Goal: Obtain resource: Obtain resource

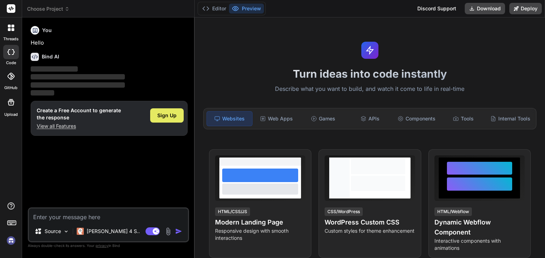
click at [161, 118] on span "Sign Up" at bounding box center [166, 115] width 19 height 7
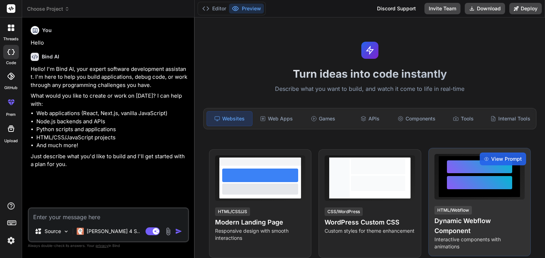
click at [453, 191] on div at bounding box center [479, 176] width 65 height 33
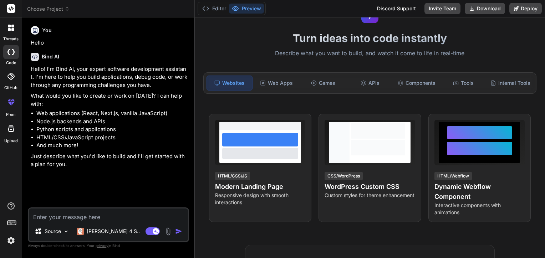
click at [269, 70] on div "Turn ideas into code instantly Describe what you want to build, and watch it co…" at bounding box center [370, 137] width 350 height 241
click at [268, 78] on div "Web Apps" at bounding box center [276, 83] width 45 height 15
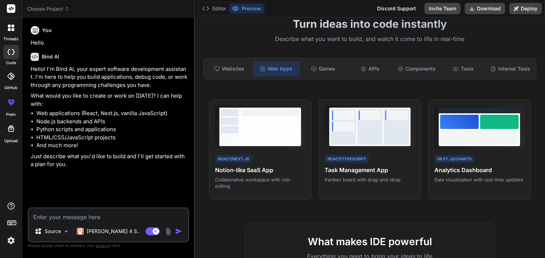
scroll to position [0, 0]
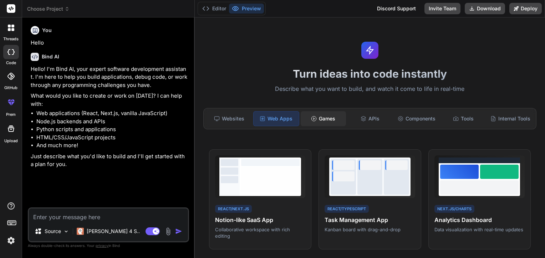
click at [330, 120] on div "Games" at bounding box center [322, 118] width 45 height 15
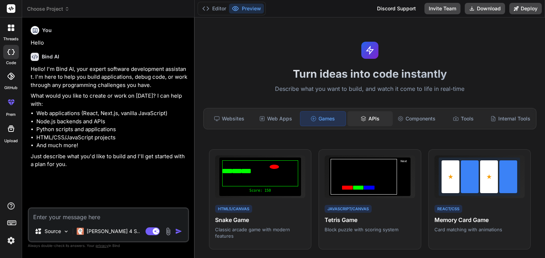
click at [361, 118] on icon at bounding box center [363, 117] width 5 height 2
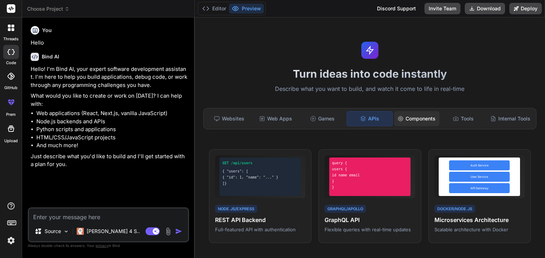
click at [398, 113] on div "Components" at bounding box center [416, 118] width 45 height 15
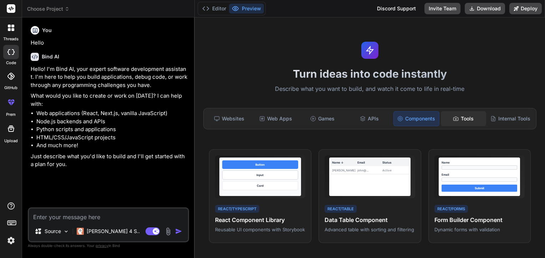
click at [440, 111] on div "Tools" at bounding box center [462, 118] width 45 height 15
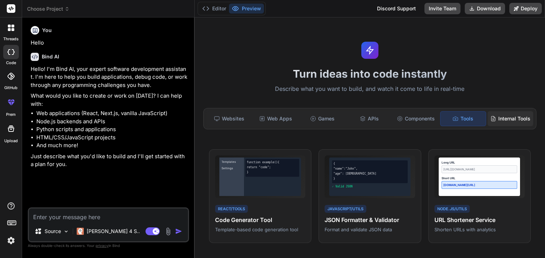
click at [515, 111] on div "Internal Tools" at bounding box center [510, 118] width 46 height 15
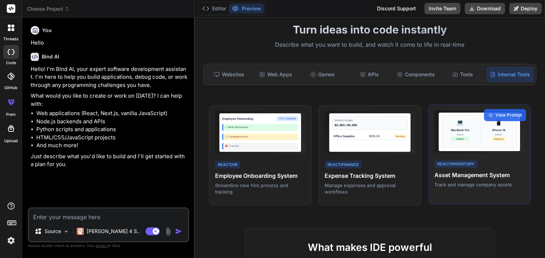
scroll to position [71, 0]
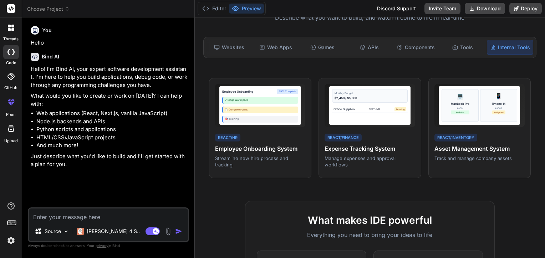
click at [17, 33] on div at bounding box center [11, 27] width 15 height 15
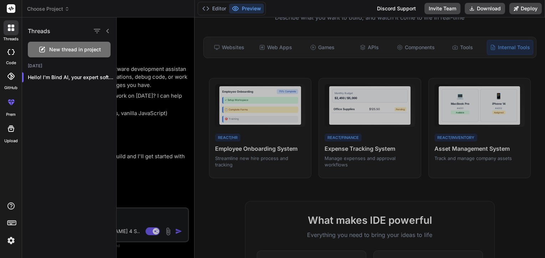
click at [0, 56] on div "code" at bounding box center [11, 54] width 22 height 24
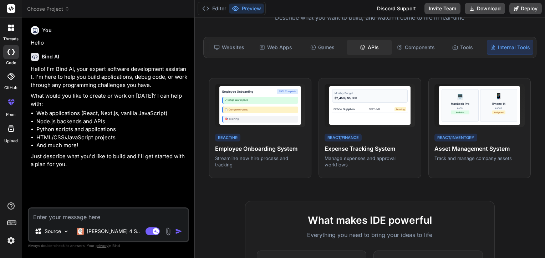
click at [360, 47] on icon at bounding box center [363, 48] width 6 height 6
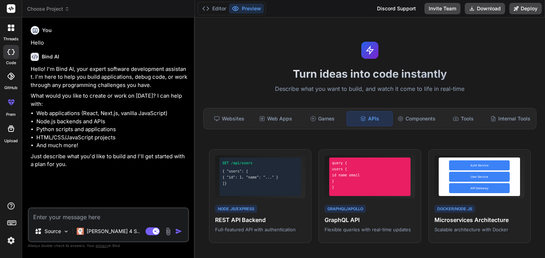
click at [12, 84] on div "GitHub" at bounding box center [11, 78] width 22 height 25
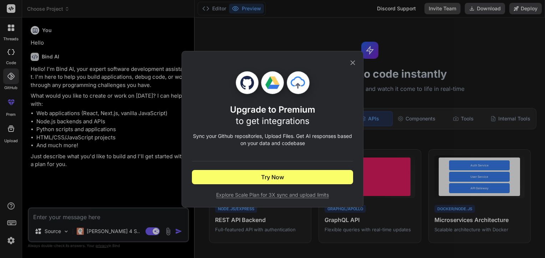
click at [349, 61] on icon at bounding box center [353, 63] width 8 height 8
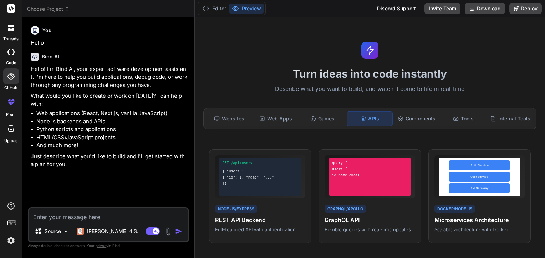
click at [11, 60] on label "code" at bounding box center [11, 63] width 10 height 6
click at [10, 47] on div at bounding box center [11, 52] width 16 height 14
click at [12, 238] on img at bounding box center [11, 240] width 12 height 12
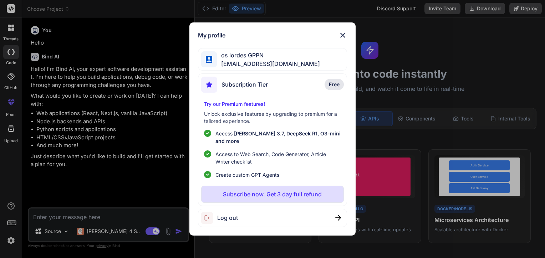
click at [272, 103] on div "Subscription Tier Free Try our Premium features! Unlock exclusive features by u…" at bounding box center [272, 139] width 149 height 133
click at [344, 33] on div "My profile os lordes GPPN lordesgppn@gmail.com Subscription Tier Free Try our P…" at bounding box center [272, 128] width 166 height 213
click at [343, 37] on img at bounding box center [342, 35] width 9 height 9
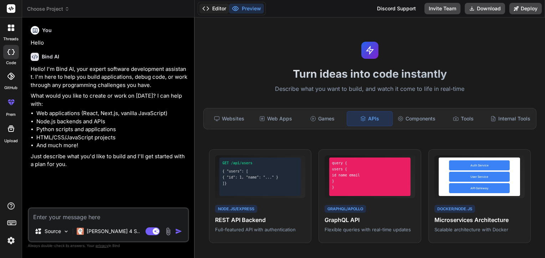
click at [209, 11] on icon at bounding box center [205, 8] width 7 height 7
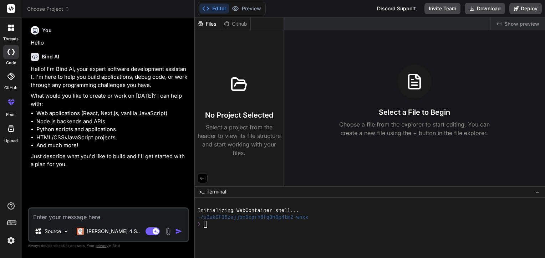
click at [10, 135] on div at bounding box center [10, 128] width 17 height 17
type textarea "x"
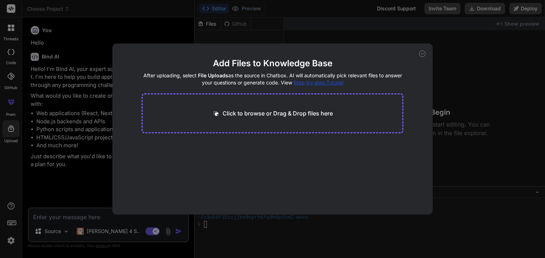
click at [331, 127] on div "Click to browse or Drag & Drop files here" at bounding box center [272, 113] width 262 height 40
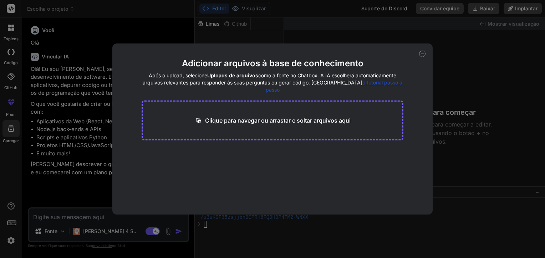
click at [227, 116] on p "Clique para navegar ou arrastar e soltar arquivos aqui" at bounding box center [277, 120] width 145 height 9
type input "C:\fakepath\Arquitetura_e_Stack_Tecnológica_-_Maktub_Market_Crypto.pdf"
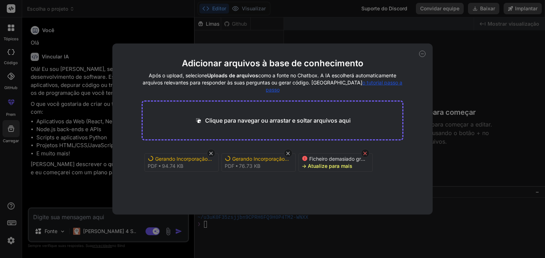
click at [366, 150] on icon at bounding box center [365, 153] width 6 height 6
click at [422, 56] on icon at bounding box center [422, 54] width 6 height 6
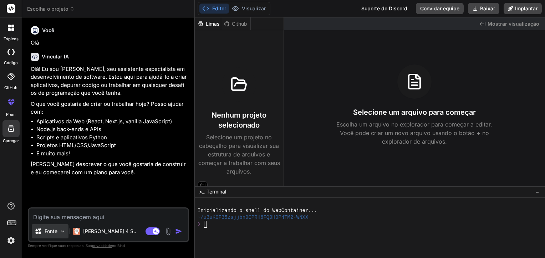
click at [55, 232] on p "Fonte" at bounding box center [51, 231] width 13 height 7
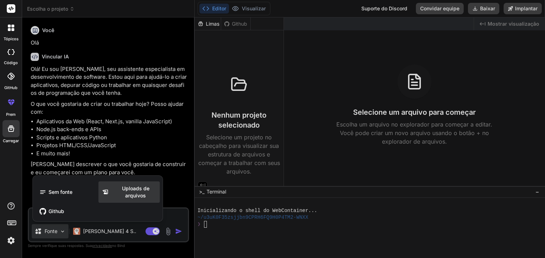
click at [125, 201] on div "Uploads de arquivos" at bounding box center [128, 191] width 61 height 21
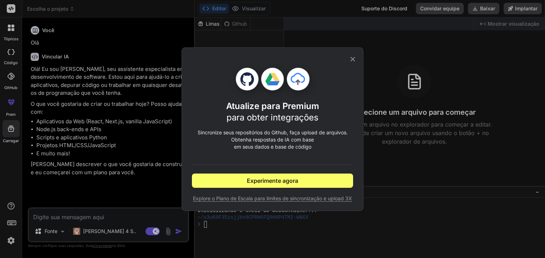
click at [356, 57] on icon at bounding box center [353, 59] width 8 height 8
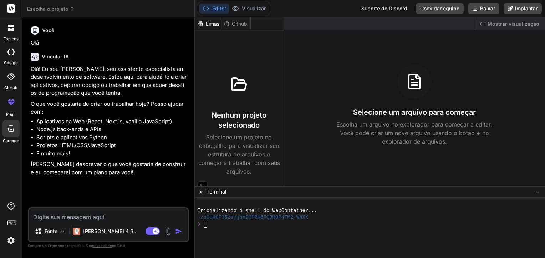
click at [4, 81] on div at bounding box center [11, 76] width 16 height 16
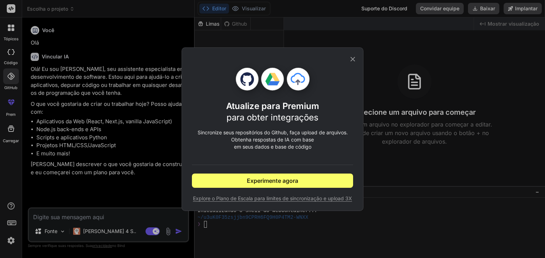
click at [9, 79] on div "Atualize para Premium para obter integrações Sincronize seus repositórios do Gi…" at bounding box center [272, 129] width 545 height 258
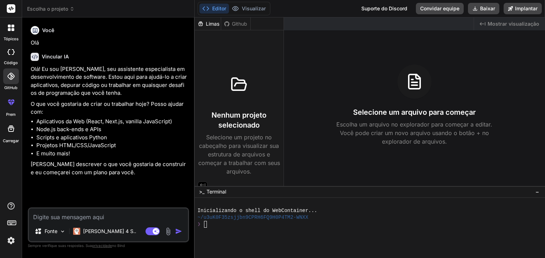
click at [12, 58] on div at bounding box center [11, 52] width 16 height 14
click at [7, 30] on div at bounding box center [11, 27] width 15 height 15
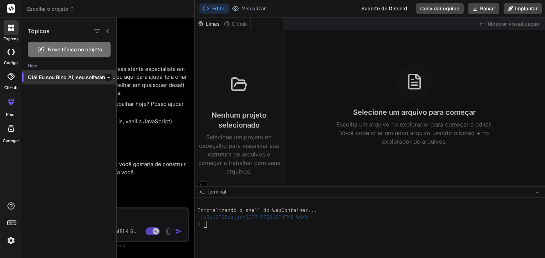
click at [68, 76] on p "Olá! Eu sou Bind AI, seu software especializado..." at bounding box center [72, 77] width 88 height 7
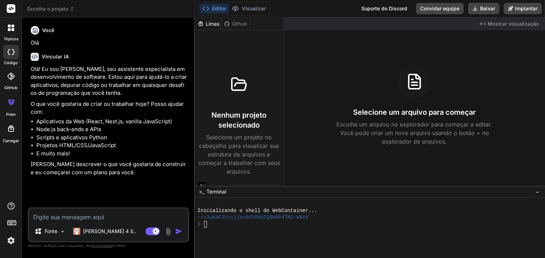
click at [15, 141] on label "Carregar" at bounding box center [11, 141] width 16 height 6
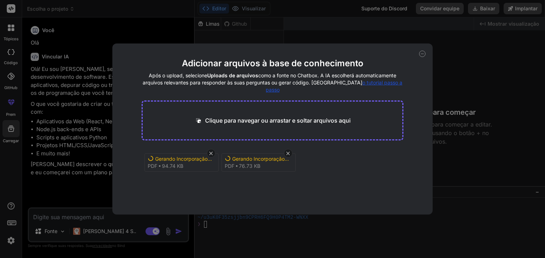
click at [256, 162] on div "Gerando Incorporação... Pdf 76.73 KB" at bounding box center [258, 162] width 74 height 19
click at [265, 155] on div "Gerando Incorporação... Pdf 76.73 KB" at bounding box center [258, 162] width 74 height 19
click at [422, 56] on icon at bounding box center [422, 54] width 6 height 6
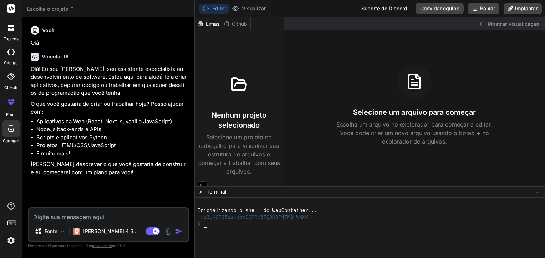
click at [168, 231] on img at bounding box center [168, 231] width 8 height 8
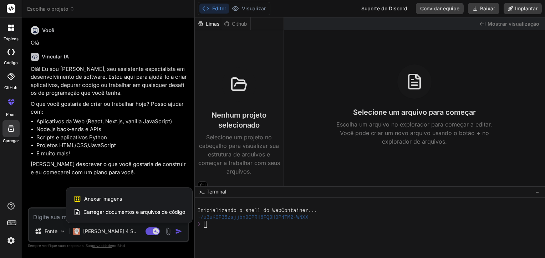
click at [156, 209] on span "Carregar documentos e arquivos de código" at bounding box center [134, 211] width 102 height 7
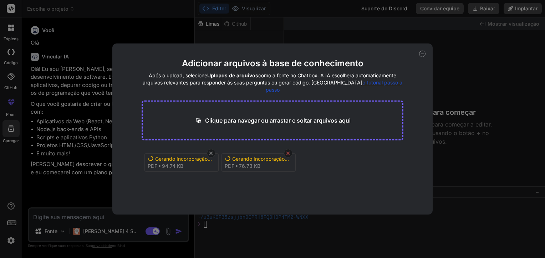
click at [287, 150] on icon at bounding box center [288, 153] width 6 height 6
click at [208, 150] on icon at bounding box center [211, 153] width 6 height 6
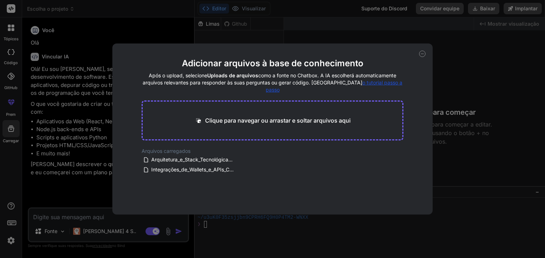
click at [416, 53] on div "Adicionar arquivos à base de conhecimento Após o upload, selecione Uploads de a…" at bounding box center [272, 128] width 320 height 171
click at [418, 53] on div "Adicionar arquivos à base de conhecimento Após o upload, selecione Uploads de a…" at bounding box center [272, 128] width 320 height 171
click at [427, 53] on div "Adicionar arquivos à base de conhecimento Após o upload, selecione Uploads de a…" at bounding box center [272, 128] width 320 height 171
click at [422, 54] on icon at bounding box center [422, 54] width 6 height 6
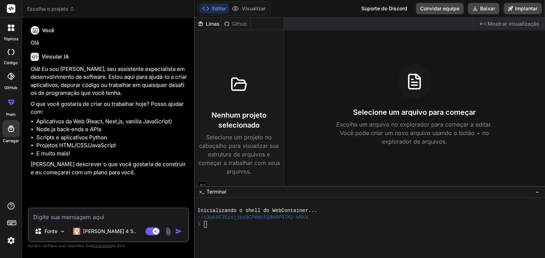
click at [170, 229] on img at bounding box center [168, 231] width 8 height 8
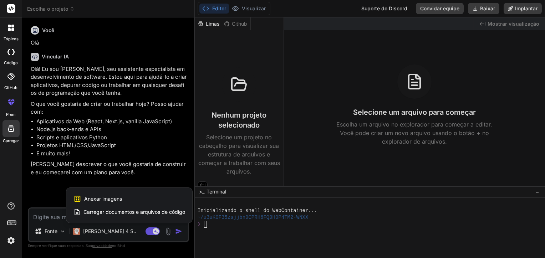
click at [159, 209] on span "Carregar documentos e arquivos de código" at bounding box center [134, 211] width 102 height 7
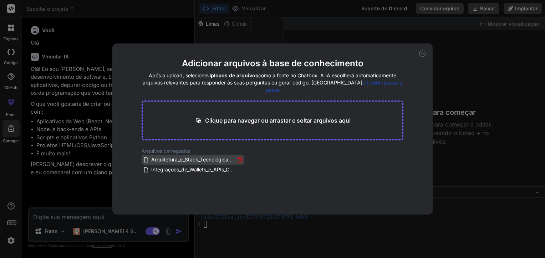
click at [234, 155] on div "Arquitetura_e_Stack_Tecnológica_-_Maktub_Market_Crypto.pdf" at bounding box center [193, 159] width 100 height 9
click at [237, 157] on icon at bounding box center [240, 160] width 6 height 6
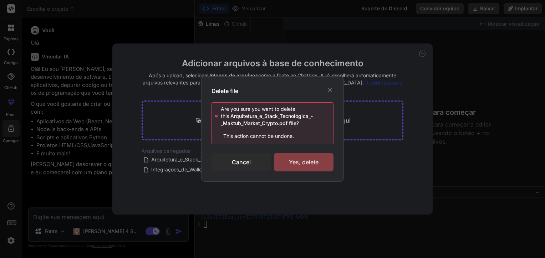
click at [285, 156] on div "Yes, delete" at bounding box center [304, 162] width 60 height 19
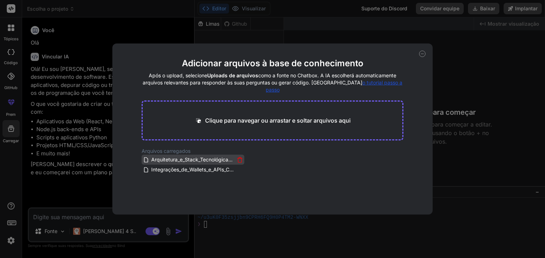
click at [239, 157] on icon at bounding box center [240, 160] width 6 height 6
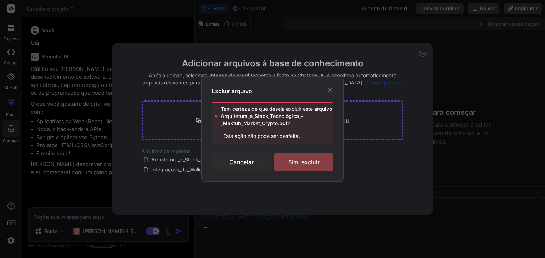
click at [290, 160] on div "Sim, excluir" at bounding box center [304, 162] width 60 height 19
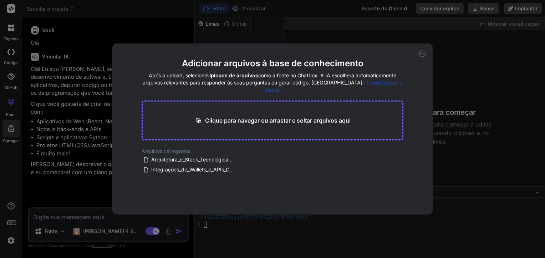
click at [423, 54] on icon at bounding box center [422, 54] width 6 height 6
type textarea "x"
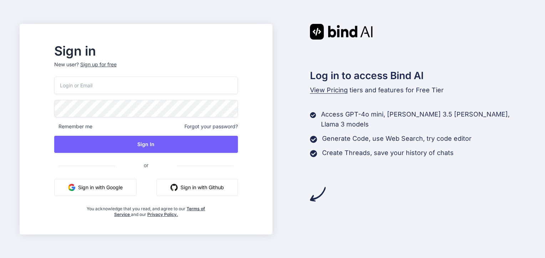
click at [113, 191] on button "Sign in with Google" at bounding box center [95, 187] width 82 height 17
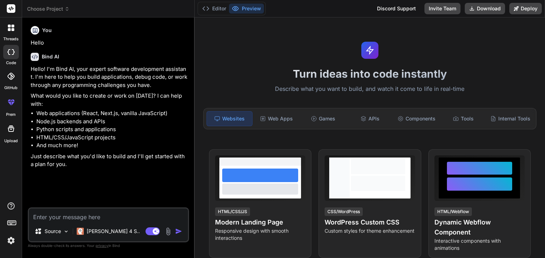
click at [168, 229] on img at bounding box center [168, 231] width 8 height 8
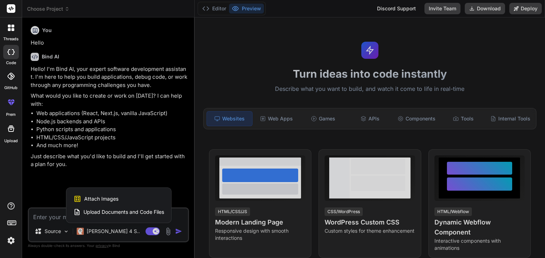
click at [142, 211] on span "Upload Documents and Code Files" at bounding box center [123, 211] width 81 height 7
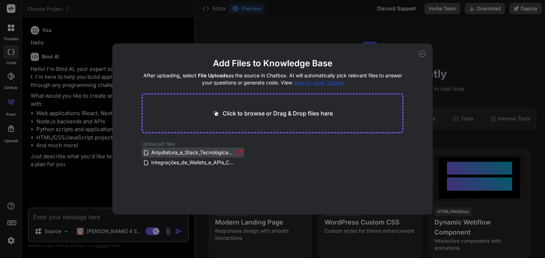
click at [239, 153] on icon at bounding box center [240, 153] width 4 height 4
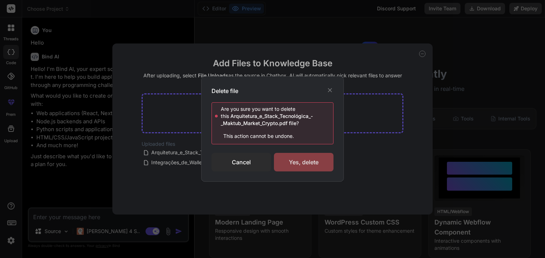
click at [304, 159] on div "Yes, delete" at bounding box center [304, 162] width 60 height 19
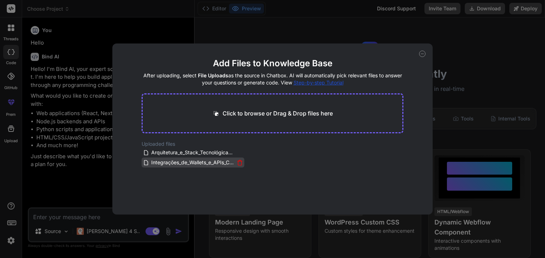
click at [239, 161] on icon at bounding box center [240, 163] width 6 height 6
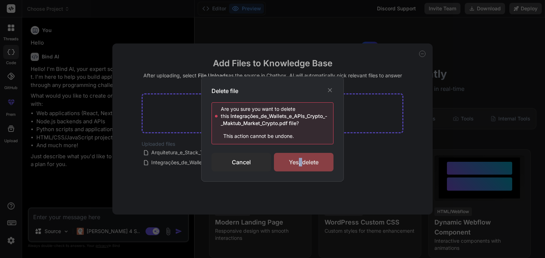
drag, startPoint x: 298, startPoint y: 159, endPoint x: 302, endPoint y: 161, distance: 4.5
click at [302, 161] on div "Yes, delete" at bounding box center [304, 162] width 60 height 19
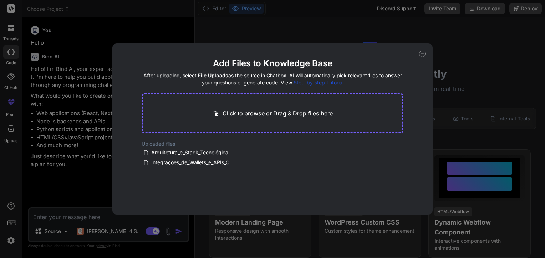
click at [420, 54] on icon at bounding box center [422, 54] width 6 height 6
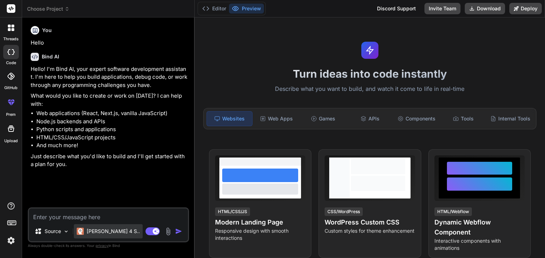
click at [110, 228] on p "[PERSON_NAME] 4 S.." at bounding box center [113, 231] width 53 height 7
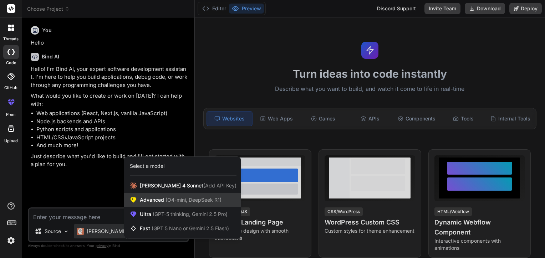
click at [200, 200] on span "(O4-mini, DeepSeek R1)" at bounding box center [192, 200] width 57 height 6
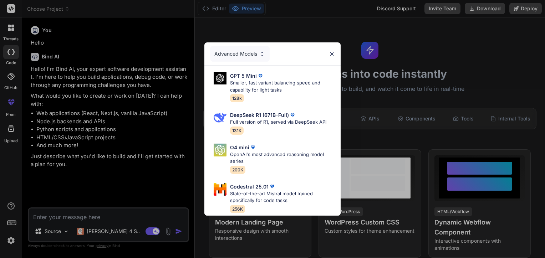
click at [94, 233] on div "Advanced Models GPT 5 Mini Smaller, fast variant balancing speed and capability…" at bounding box center [272, 129] width 545 height 258
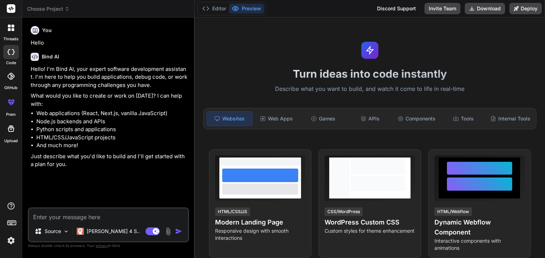
click at [125, 225] on div "Source [PERSON_NAME] 4 S.." at bounding box center [108, 232] width 159 height 17
click at [115, 232] on p "[PERSON_NAME] 4 S.." at bounding box center [113, 231] width 53 height 7
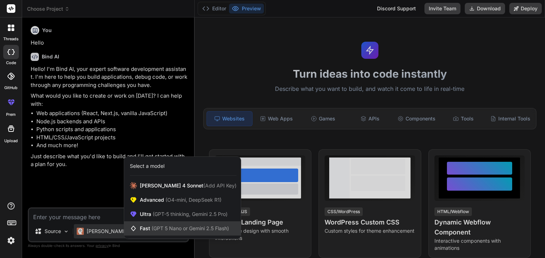
click at [163, 226] on span "(GPT 5 Nano or Gemini 2.5 Flash)" at bounding box center [189, 228] width 77 height 6
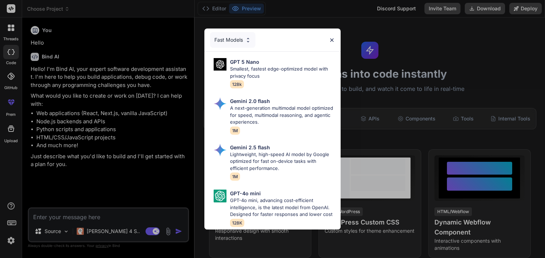
click at [93, 234] on div "Fast Models GPT 5 Nano Smallest, fastest edge-optimized model with privacy focu…" at bounding box center [272, 129] width 545 height 258
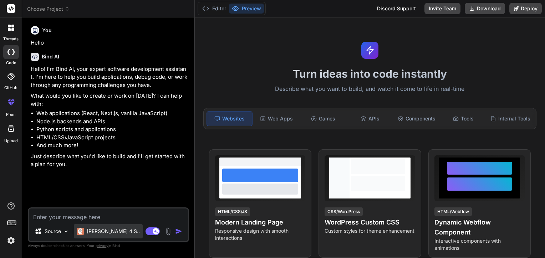
click at [94, 233] on p "[PERSON_NAME] 4 S.." at bounding box center [113, 231] width 53 height 7
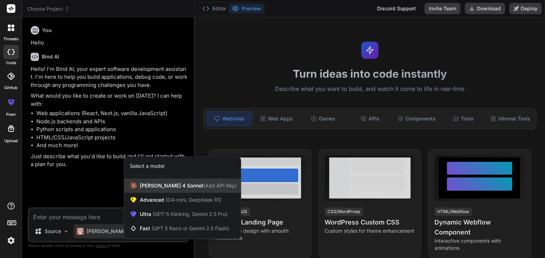
click at [151, 192] on div "[PERSON_NAME] 4 Sonnet (Add API Key)" at bounding box center [182, 186] width 117 height 14
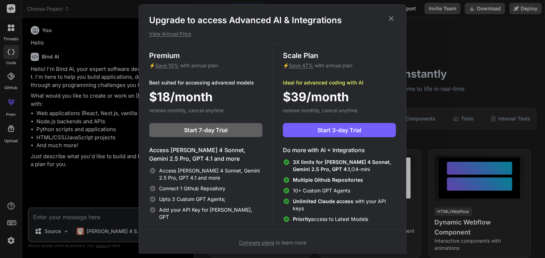
click at [114, 197] on div "Upgrade to access Advanced AI & Integrations View Annual Price Premium ⚡ Save 1…" at bounding box center [272, 129] width 545 height 258
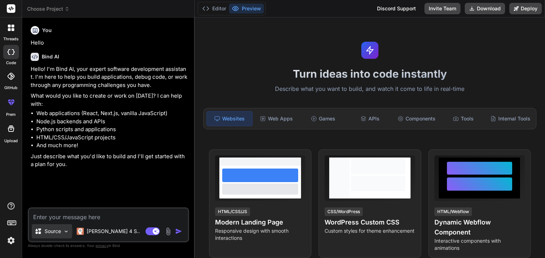
click at [59, 236] on div "Source" at bounding box center [52, 231] width 40 height 14
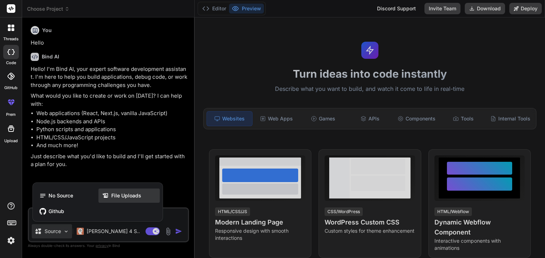
click at [114, 201] on div "File Uploads" at bounding box center [128, 196] width 61 height 14
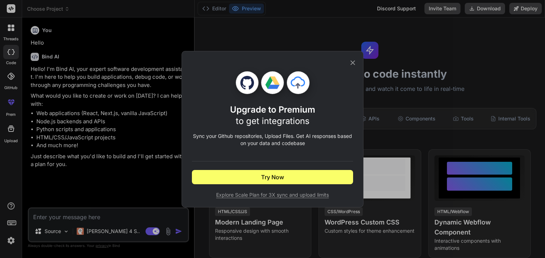
click at [71, 223] on div "Upgrade to Premium to get integrations Sync your Github repositories, Upload Fi…" at bounding box center [272, 129] width 545 height 258
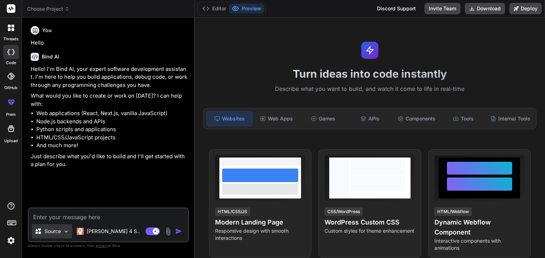
click at [32, 231] on div "Source" at bounding box center [52, 231] width 40 height 14
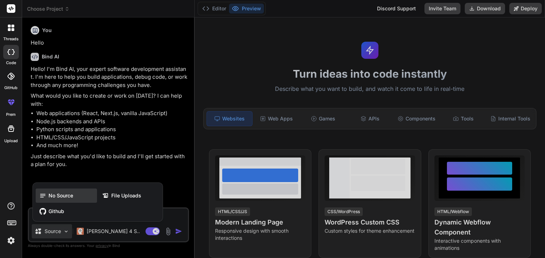
click at [45, 192] on icon at bounding box center [42, 195] width 7 height 7
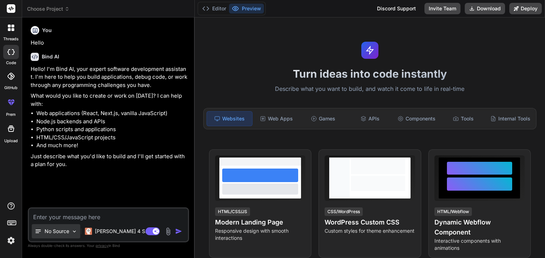
click at [55, 230] on p "No Source" at bounding box center [57, 231] width 25 height 7
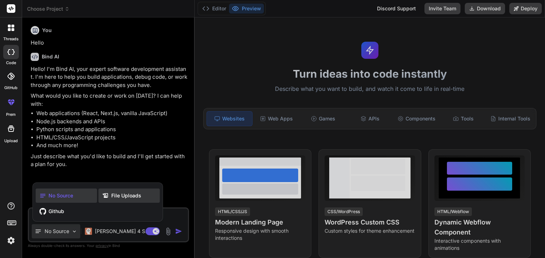
click at [110, 196] on icon at bounding box center [106, 195] width 9 height 7
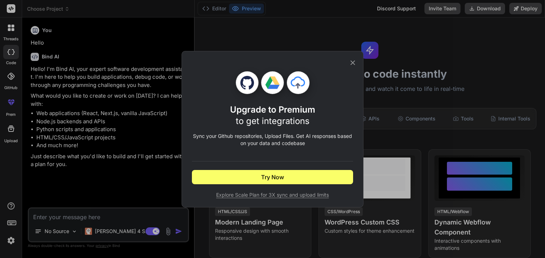
click at [138, 216] on div "Upgrade to Premium to get integrations Sync your Github repositories, Upload Fi…" at bounding box center [272, 129] width 545 height 258
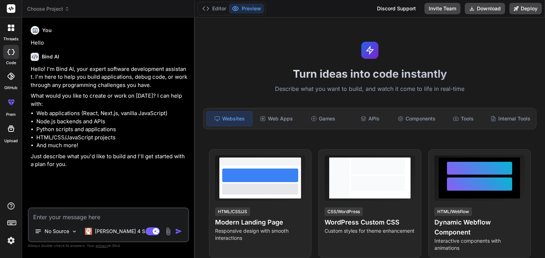
click at [167, 235] on img at bounding box center [168, 231] width 8 height 8
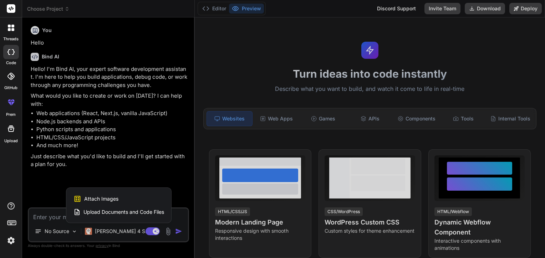
click at [155, 215] on span "Upload Documents and Code Files" at bounding box center [123, 211] width 81 height 7
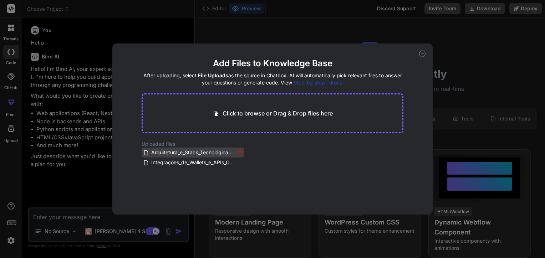
click at [221, 154] on span "Arquitetura_e_Stack_Tecnológica_-_Maktub_Market_Crypto.pdf" at bounding box center [192, 152] width 84 height 9
click at [220, 155] on span "Arquitetura_e_Stack_Tecnológica_-_Maktub_Market_Crypto.pdf" at bounding box center [192, 152] width 84 height 9
drag, startPoint x: 220, startPoint y: 154, endPoint x: 69, endPoint y: 160, distance: 150.1
click at [69, 160] on div "Add Files to Knowledge Base After uploading, select File Uploads as the source …" at bounding box center [272, 129] width 545 height 258
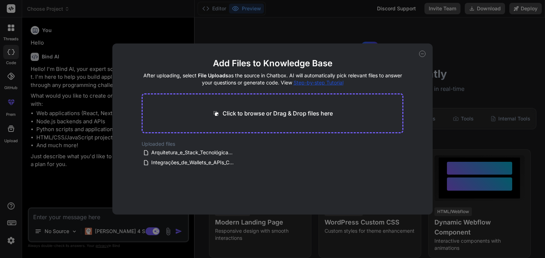
type textarea "x"
